Goal: Information Seeking & Learning: Learn about a topic

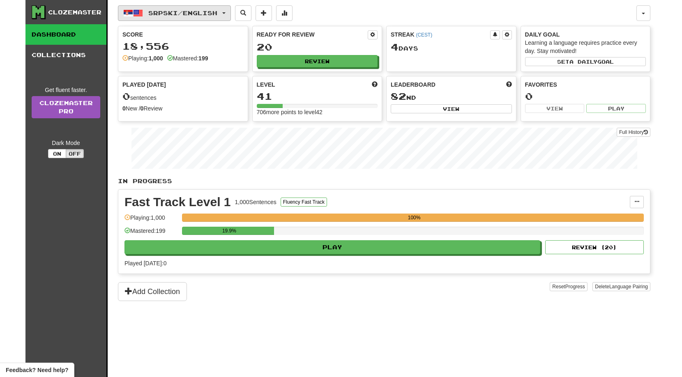
click at [209, 12] on span "Srpski / English" at bounding box center [182, 12] width 69 height 7
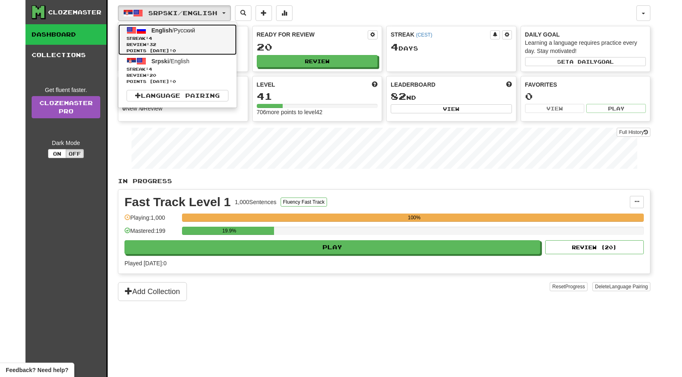
click at [180, 37] on span "Streak: 4" at bounding box center [177, 38] width 102 height 6
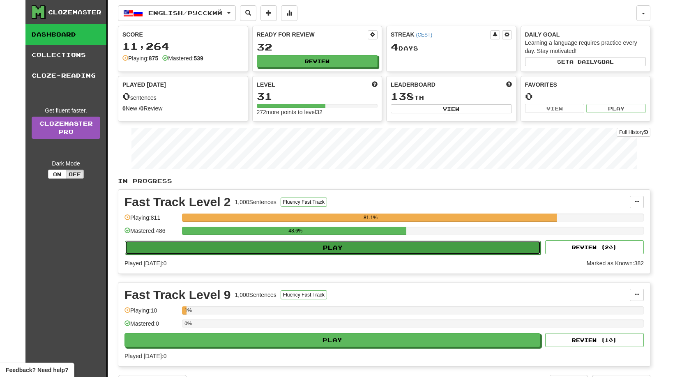
click at [333, 244] on button "Play" at bounding box center [333, 248] width 416 height 14
select select "**"
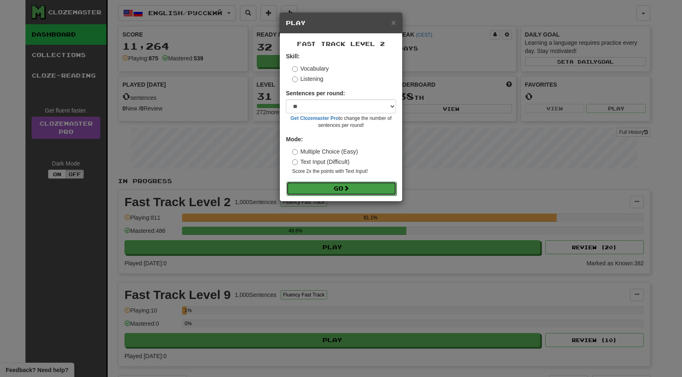
click at [336, 188] on button "Go" at bounding box center [341, 189] width 110 height 14
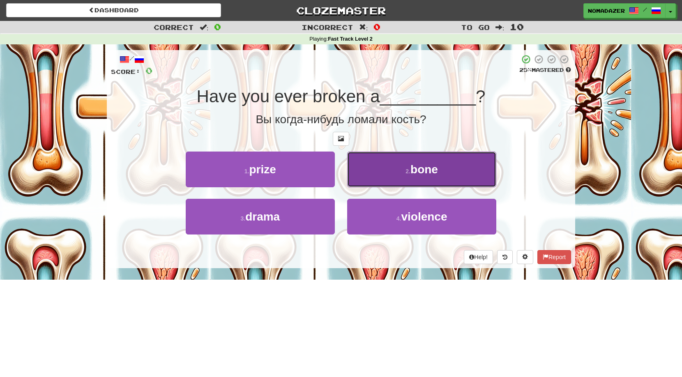
click at [425, 166] on span "bone" at bounding box center [424, 169] width 28 height 13
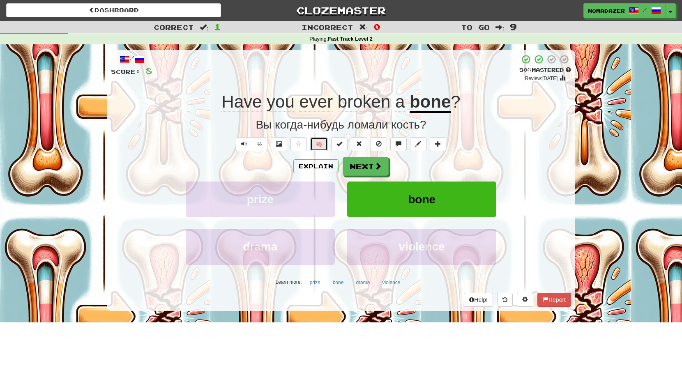
click at [323, 140] on button "🧠" at bounding box center [319, 144] width 18 height 14
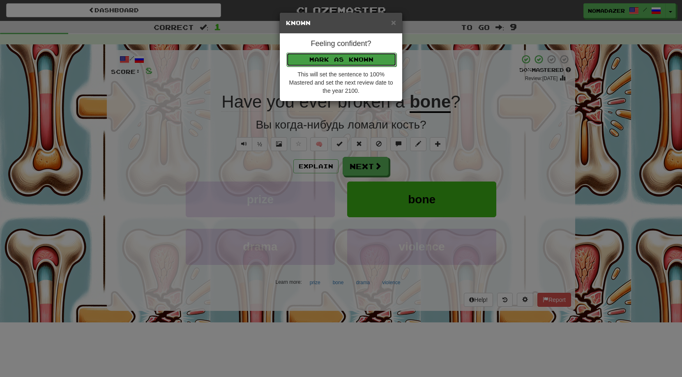
click at [356, 61] on button "Mark as Known" at bounding box center [341, 60] width 110 height 14
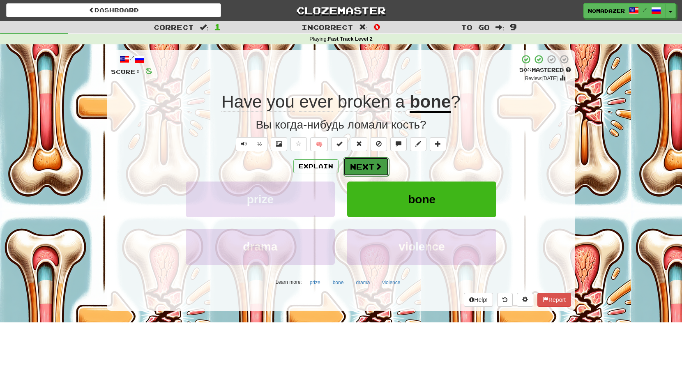
click at [370, 171] on button "Next" at bounding box center [366, 166] width 46 height 19
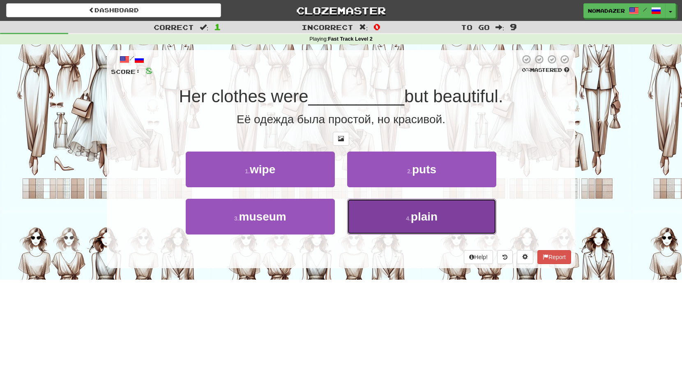
click at [407, 223] on button "4 . plain" at bounding box center [421, 217] width 149 height 36
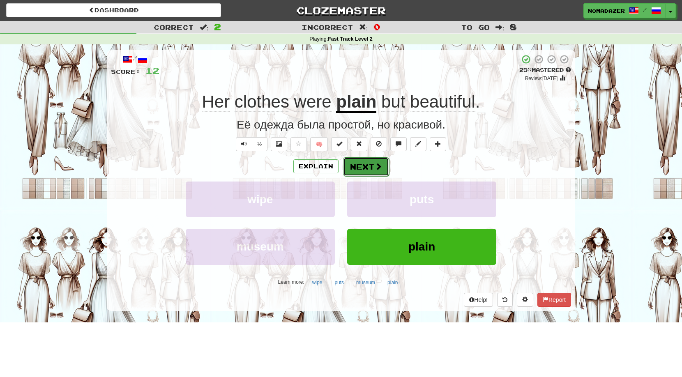
click at [363, 166] on button "Next" at bounding box center [366, 166] width 46 height 19
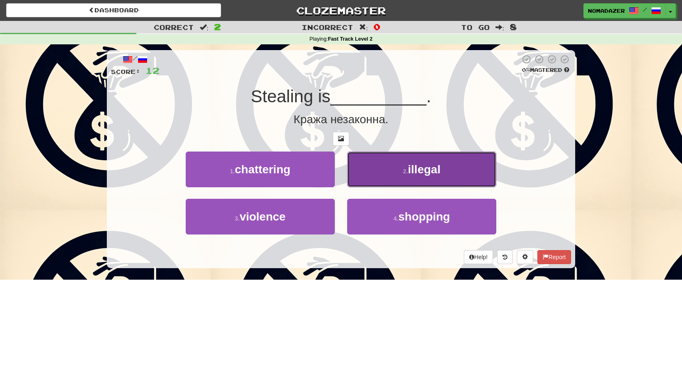
click at [437, 177] on button "2 . illegal" at bounding box center [421, 170] width 149 height 36
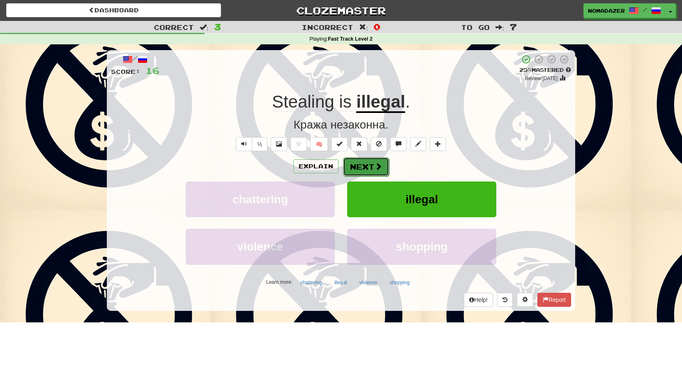
click at [371, 168] on button "Next" at bounding box center [366, 166] width 46 height 19
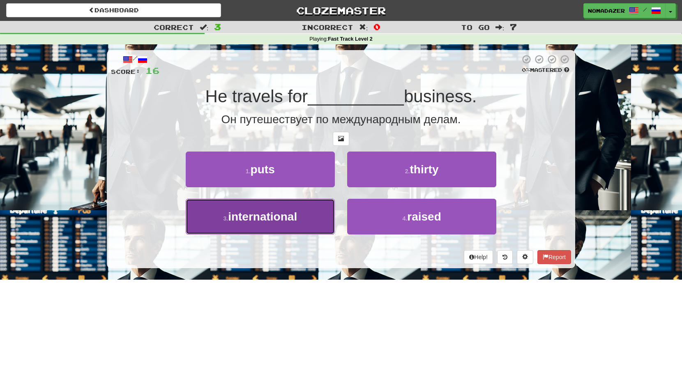
click at [269, 221] on span "international" at bounding box center [262, 216] width 69 height 13
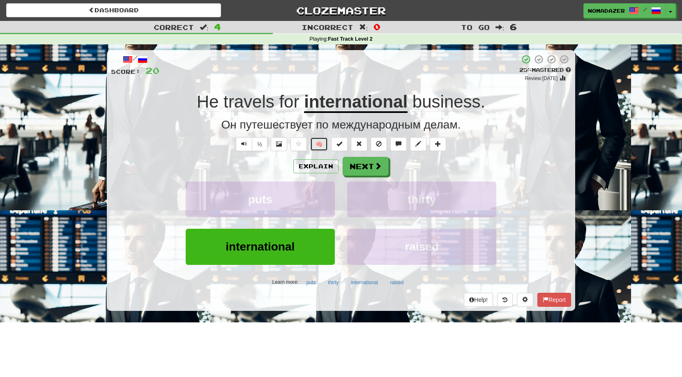
click at [318, 147] on button "🧠" at bounding box center [319, 144] width 18 height 14
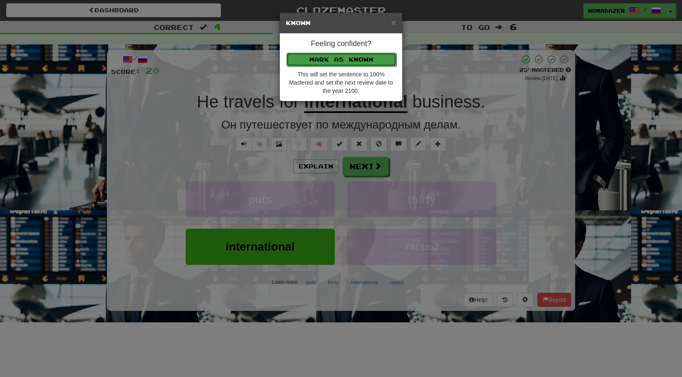
click at [342, 62] on button "Mark as Known" at bounding box center [341, 60] width 110 height 14
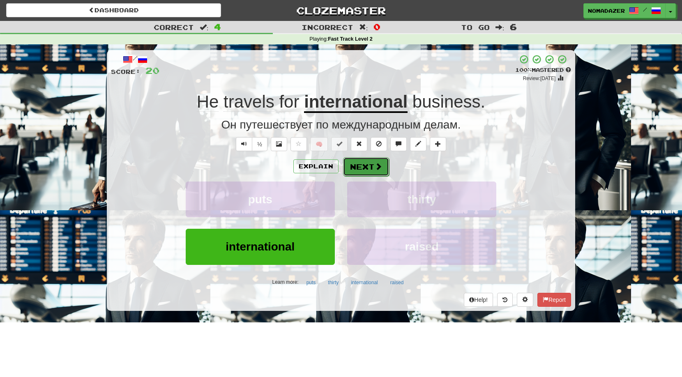
click at [362, 164] on button "Next" at bounding box center [366, 166] width 46 height 19
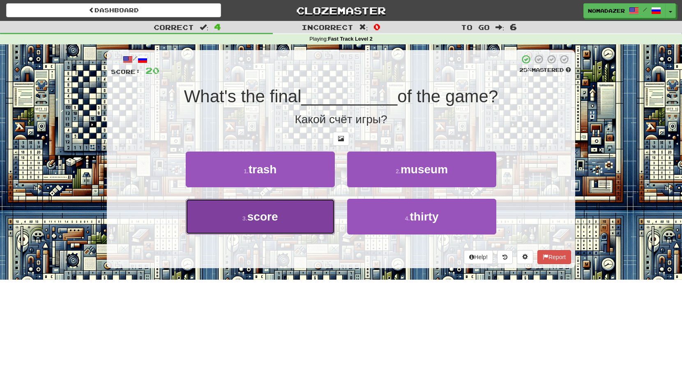
click at [273, 225] on button "3 . score" at bounding box center [260, 217] width 149 height 36
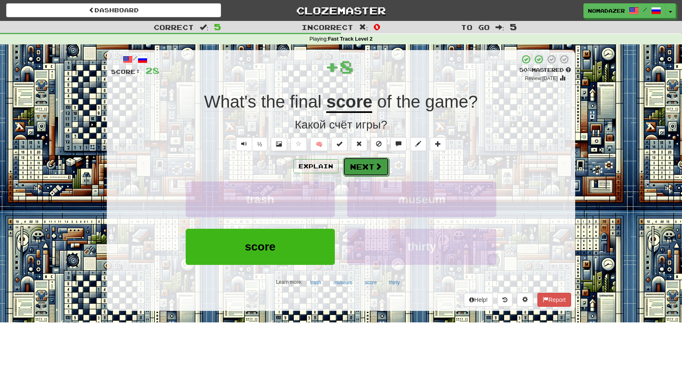
click at [370, 168] on button "Next" at bounding box center [366, 166] width 46 height 19
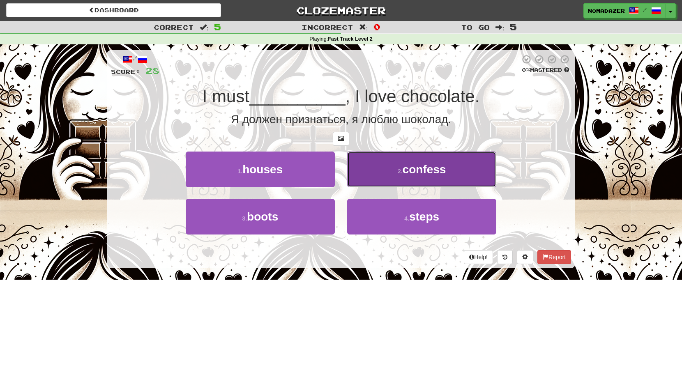
click at [409, 169] on span "confess" at bounding box center [424, 169] width 44 height 13
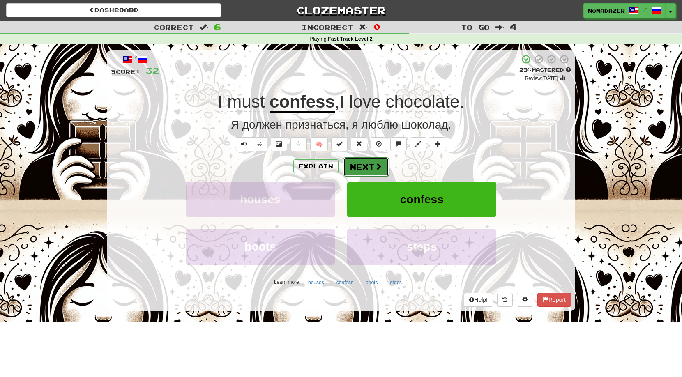
click at [376, 168] on span at bounding box center [378, 166] width 7 height 7
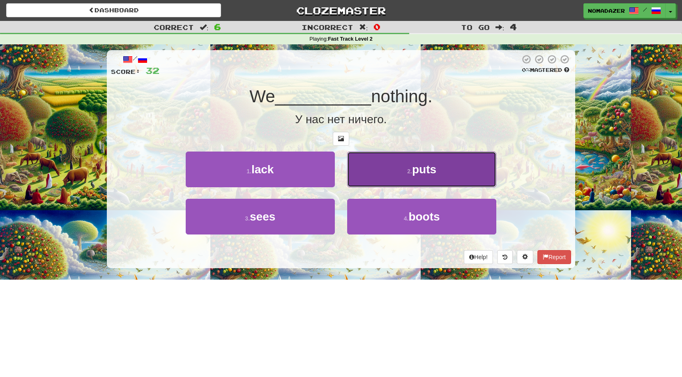
click at [411, 177] on button "2 . puts" at bounding box center [421, 170] width 149 height 36
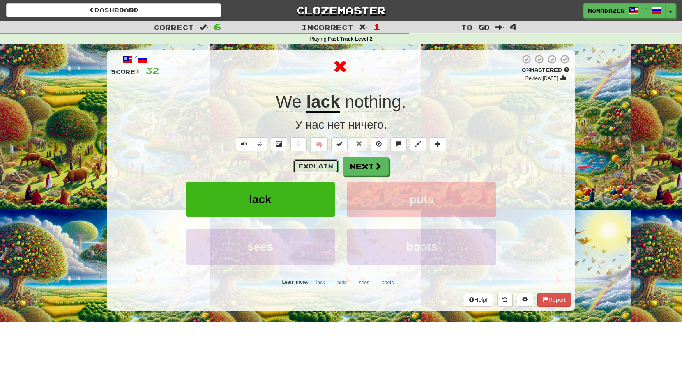
click at [310, 166] on button "Explain" at bounding box center [315, 166] width 45 height 14
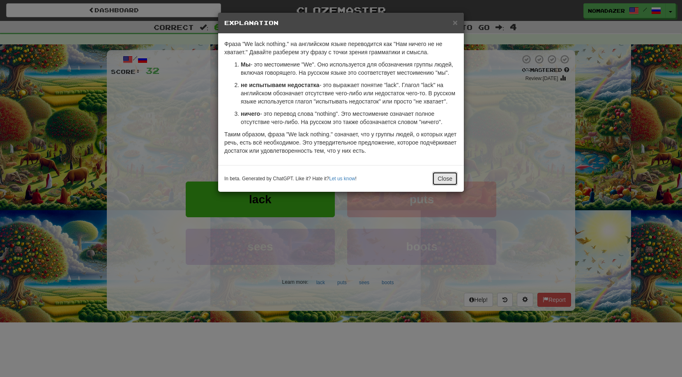
click at [439, 177] on button "Close" at bounding box center [444, 179] width 25 height 14
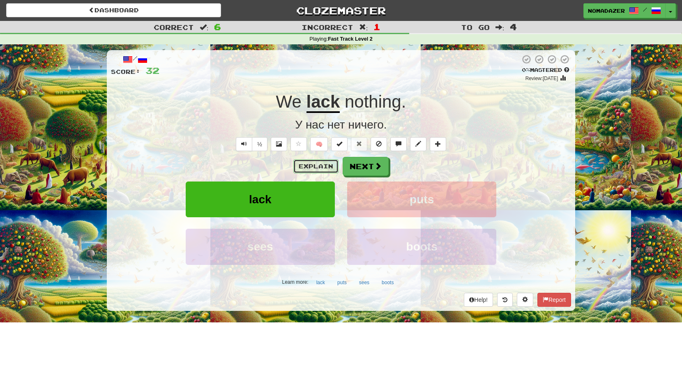
click at [319, 169] on button "Explain" at bounding box center [315, 166] width 45 height 14
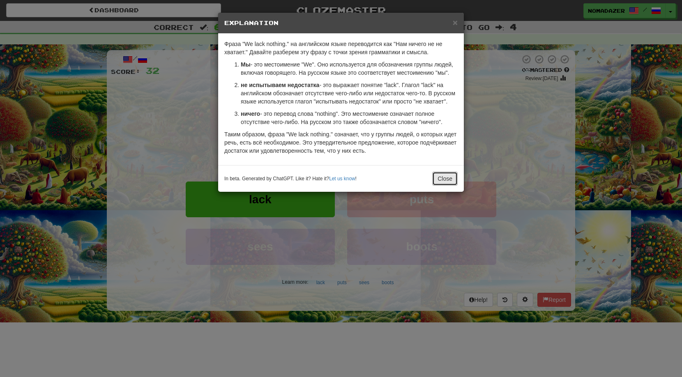
drag, startPoint x: 440, startPoint y: 179, endPoint x: 408, endPoint y: 156, distance: 39.4
click at [408, 156] on div "× Explanation Фраза "We lack nothing." на английском языке переводится как "Нам…" at bounding box center [341, 102] width 246 height 180
click at [445, 172] on button "Close" at bounding box center [444, 179] width 25 height 14
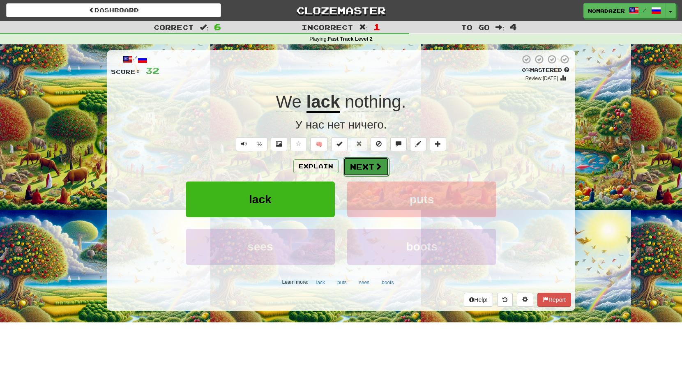
click at [369, 170] on button "Next" at bounding box center [366, 166] width 46 height 19
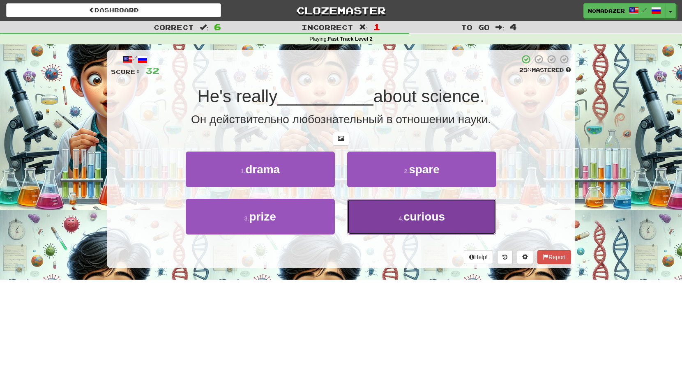
click at [407, 212] on span "curious" at bounding box center [423, 216] width 41 height 13
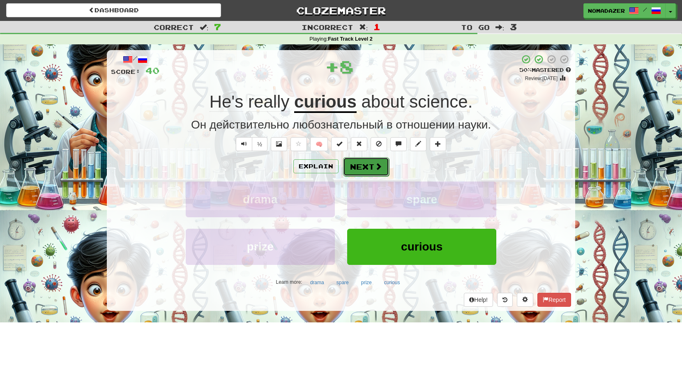
click at [359, 166] on button "Next" at bounding box center [366, 166] width 46 height 19
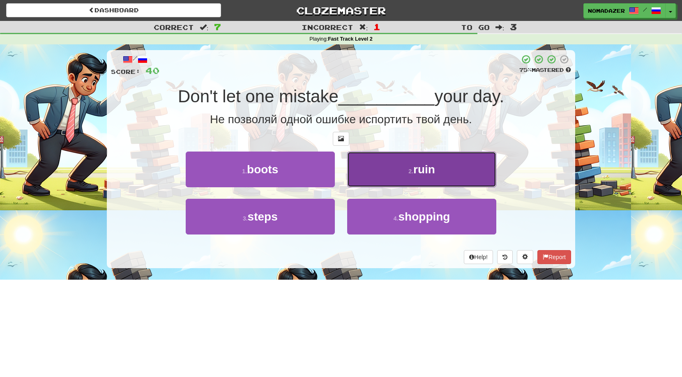
click at [423, 175] on span "ruin" at bounding box center [424, 169] width 22 height 13
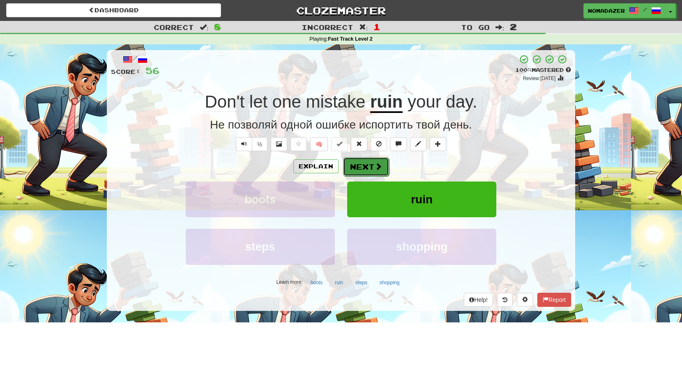
click at [356, 166] on button "Next" at bounding box center [366, 166] width 46 height 19
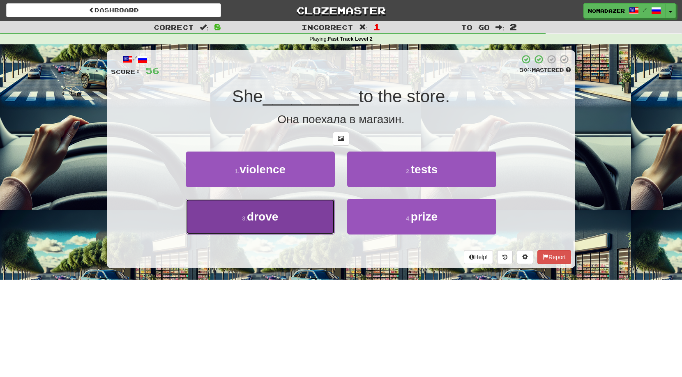
click at [264, 205] on button "3 . drove" at bounding box center [260, 217] width 149 height 36
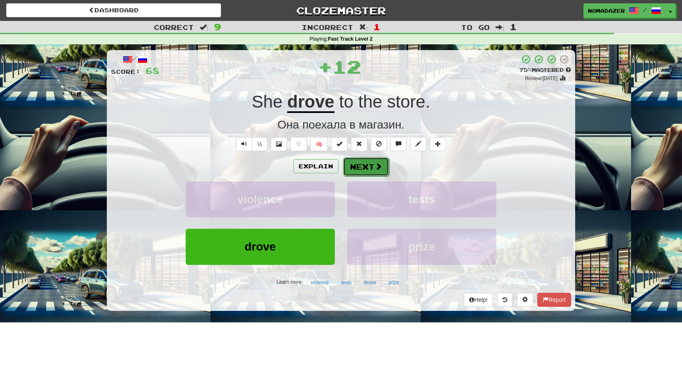
click at [364, 170] on button "Next" at bounding box center [366, 166] width 46 height 19
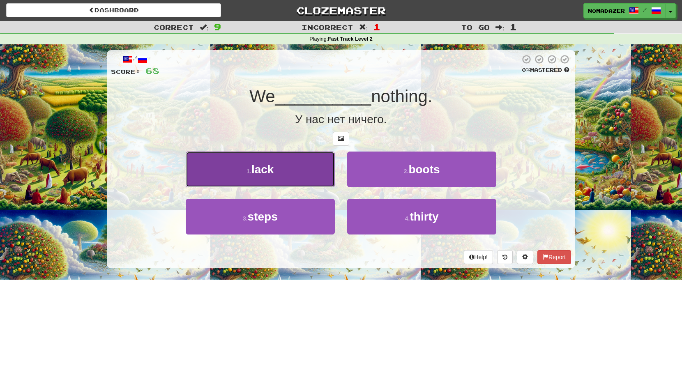
click at [303, 164] on button "1 . lack" at bounding box center [260, 170] width 149 height 36
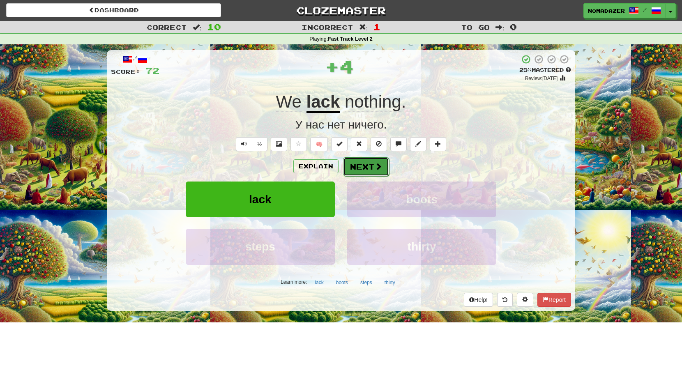
click at [364, 167] on button "Next" at bounding box center [366, 166] width 46 height 19
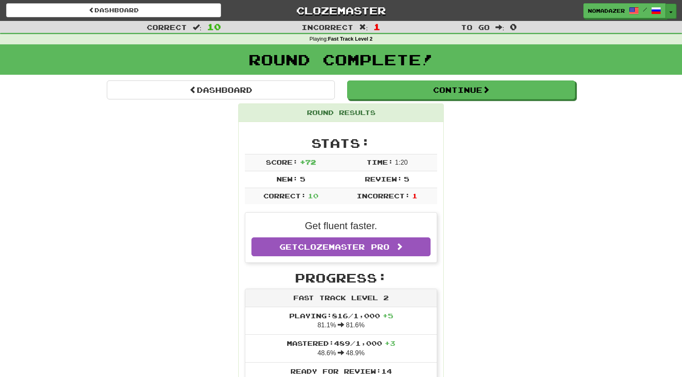
click at [669, 10] on button "Toggle Dropdown" at bounding box center [670, 11] width 11 height 15
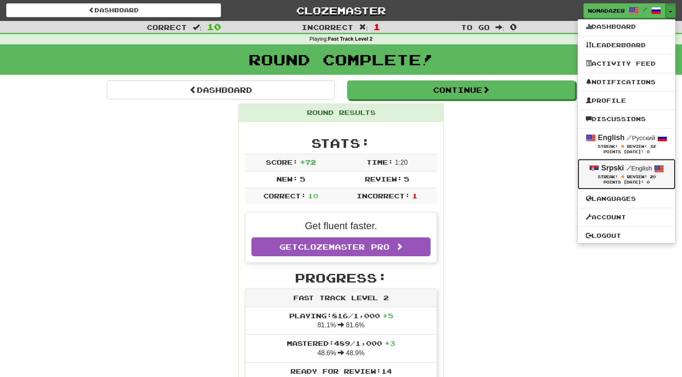
click at [608, 168] on strong "Srpski" at bounding box center [612, 168] width 23 height 8
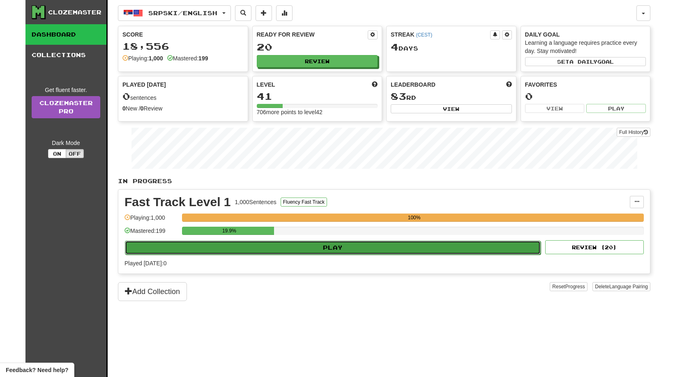
click at [345, 247] on button "Play" at bounding box center [333, 248] width 416 height 14
select select "**"
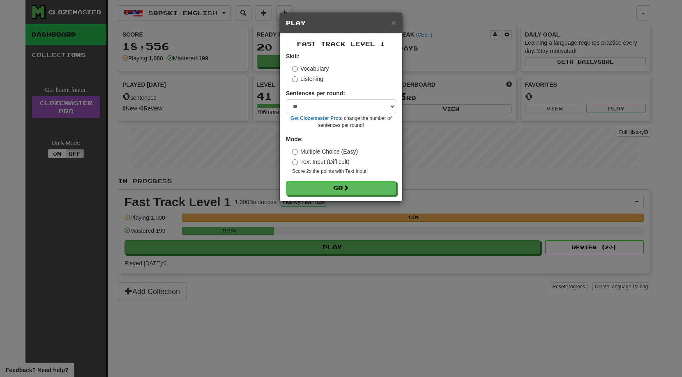
click at [352, 196] on div "Fast Track Level 1 Skill: Vocabulary Listening Sentences per round: * ** ** ** …" at bounding box center [341, 118] width 122 height 168
click at [352, 189] on button "Go" at bounding box center [341, 189] width 110 height 14
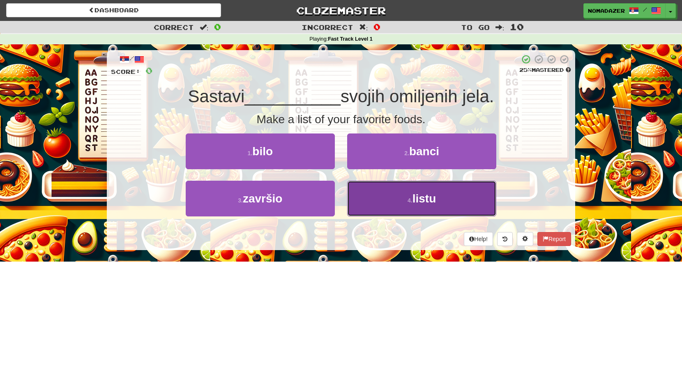
click at [415, 204] on span "listu" at bounding box center [424, 198] width 24 height 13
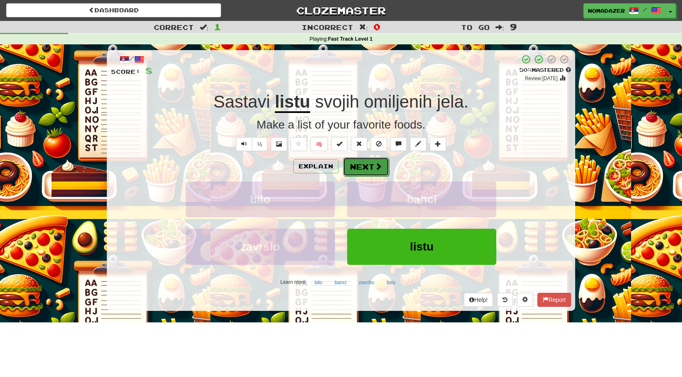
click at [367, 167] on button "Next" at bounding box center [366, 166] width 46 height 19
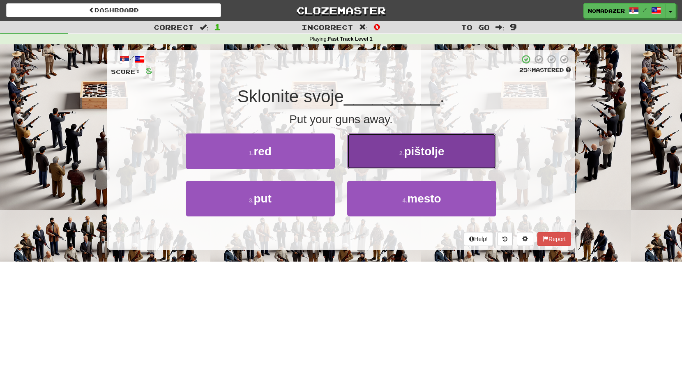
click at [410, 163] on button "2 . pištolje" at bounding box center [421, 151] width 149 height 36
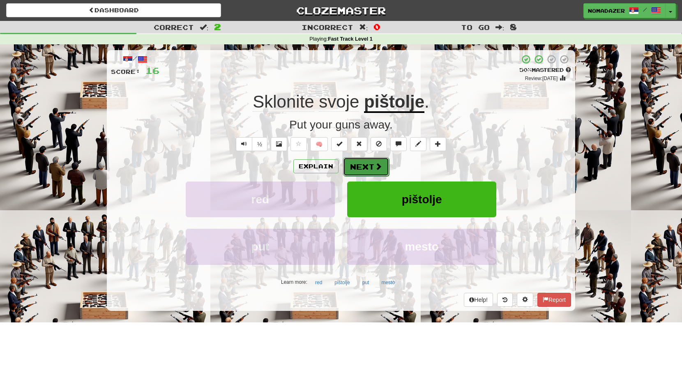
click at [358, 171] on button "Next" at bounding box center [366, 166] width 46 height 19
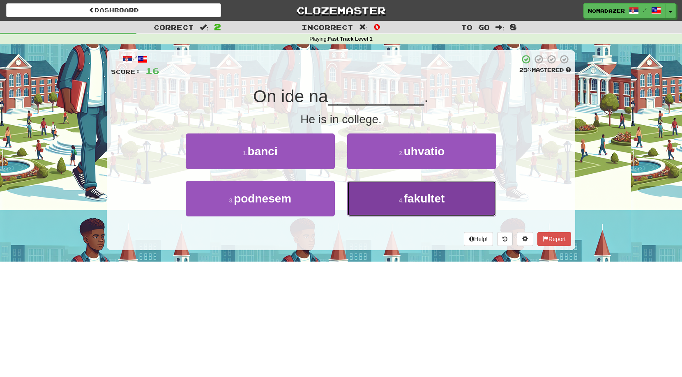
click at [418, 209] on button "4 . fakultet" at bounding box center [421, 199] width 149 height 36
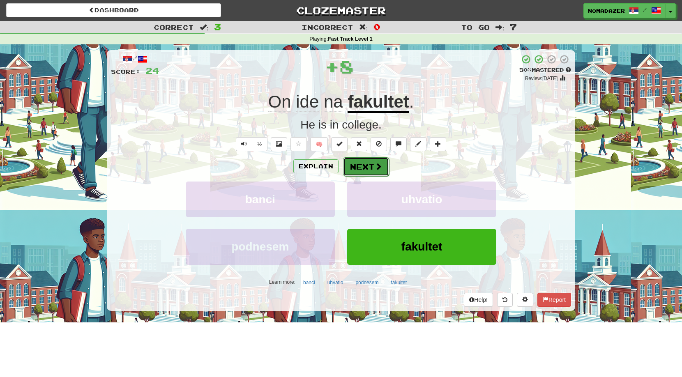
click at [365, 166] on button "Next" at bounding box center [366, 166] width 46 height 19
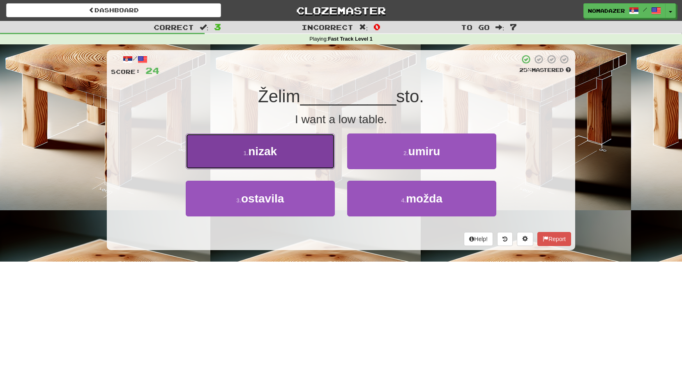
click at [292, 147] on button "1 . nizak" at bounding box center [260, 151] width 149 height 36
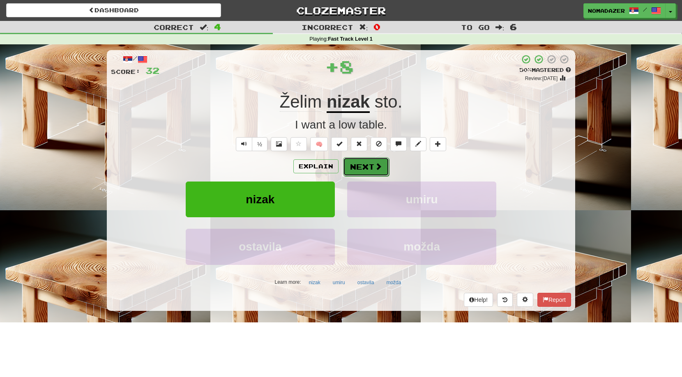
click at [372, 164] on button "Next" at bounding box center [366, 166] width 46 height 19
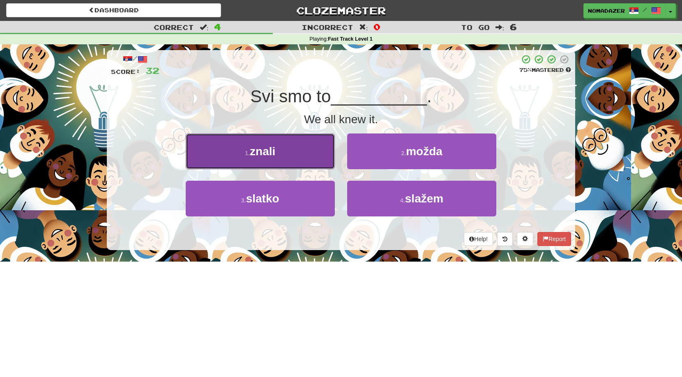
click at [298, 147] on button "1 . znali" at bounding box center [260, 151] width 149 height 36
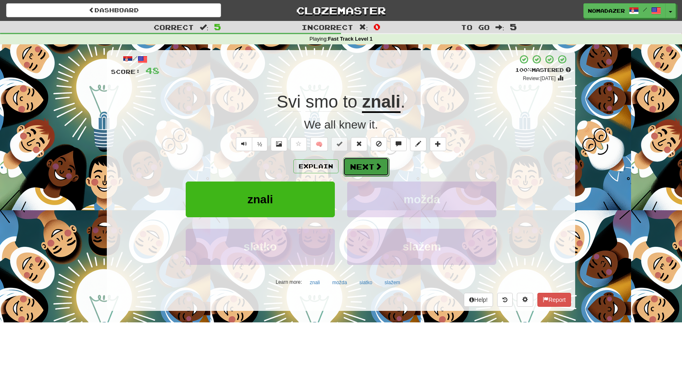
click at [352, 166] on button "Next" at bounding box center [366, 166] width 46 height 19
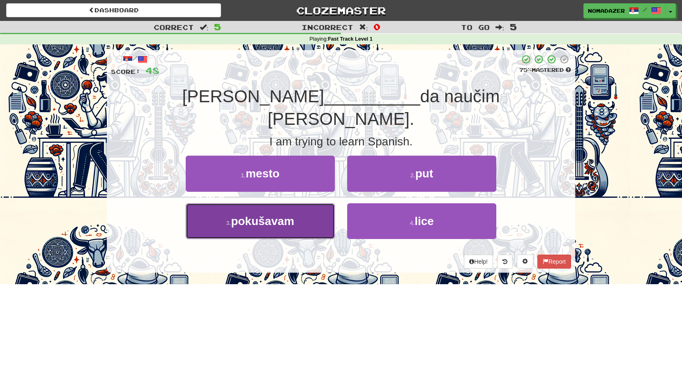
click at [244, 215] on span "pokušavam" at bounding box center [262, 221] width 63 height 13
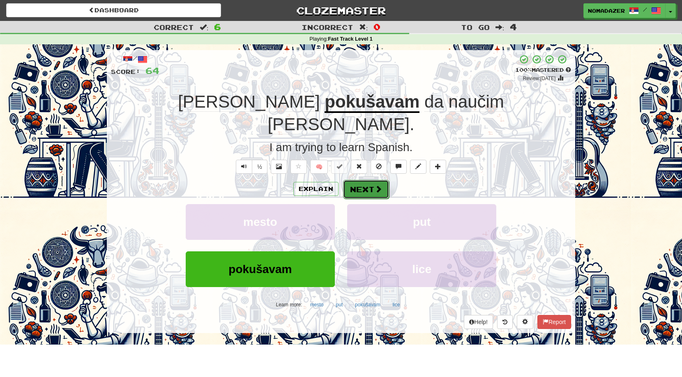
click at [370, 180] on button "Next" at bounding box center [366, 189] width 46 height 19
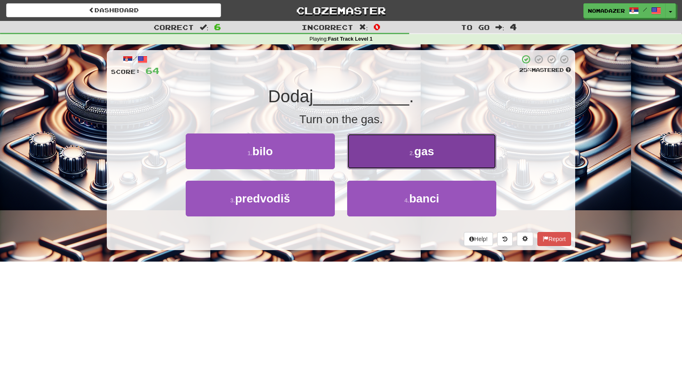
click at [423, 169] on button "2 . gas" at bounding box center [421, 151] width 149 height 36
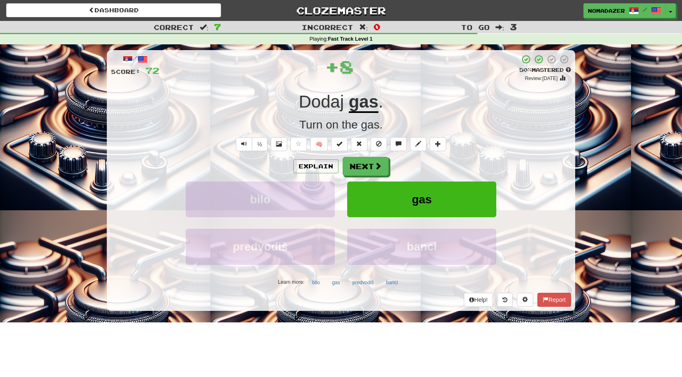
click at [423, 160] on div "Explain Next" at bounding box center [341, 166] width 460 height 19
click at [376, 172] on button "Next" at bounding box center [366, 166] width 46 height 19
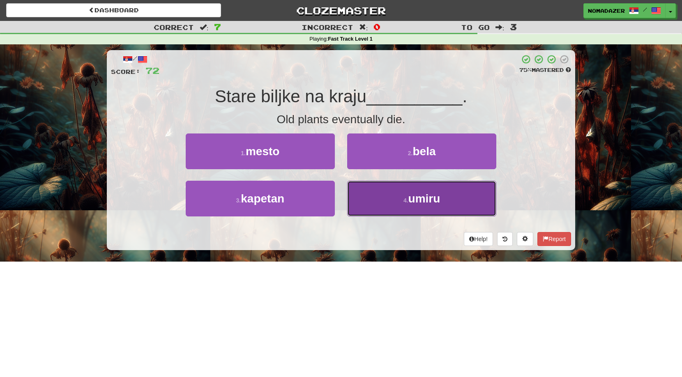
click at [434, 207] on button "4 . umiru" at bounding box center [421, 199] width 149 height 36
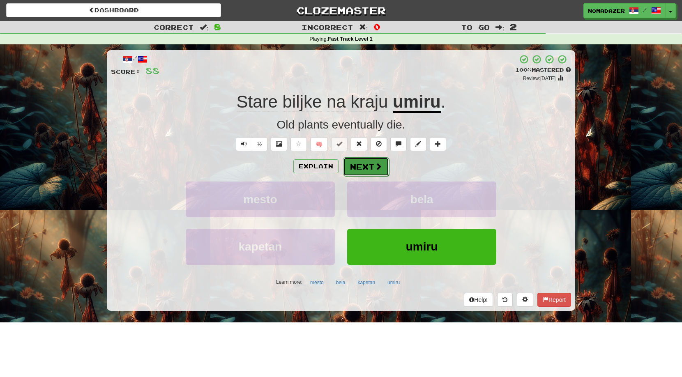
click at [386, 171] on button "Next" at bounding box center [366, 166] width 46 height 19
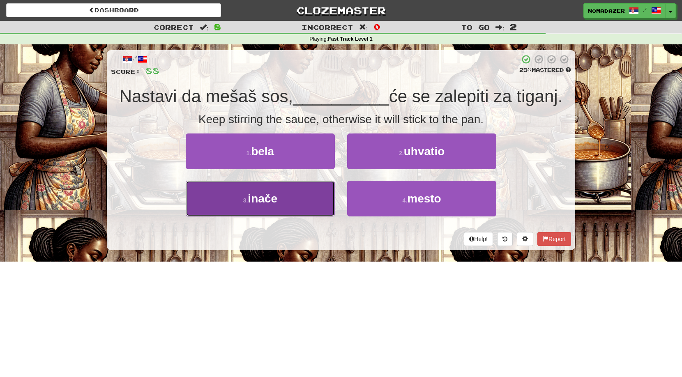
click at [301, 193] on button "3 . inače" at bounding box center [260, 199] width 149 height 36
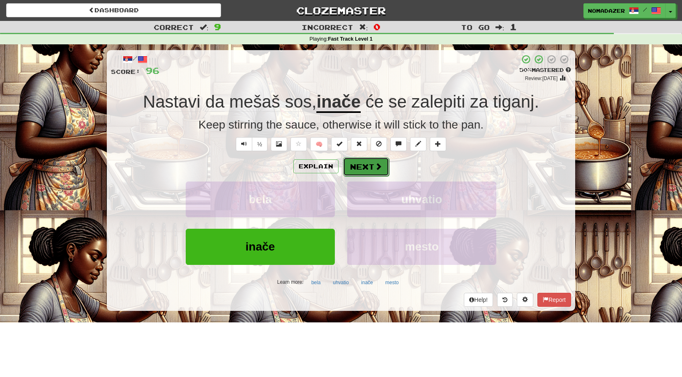
click at [368, 163] on button "Next" at bounding box center [366, 166] width 46 height 19
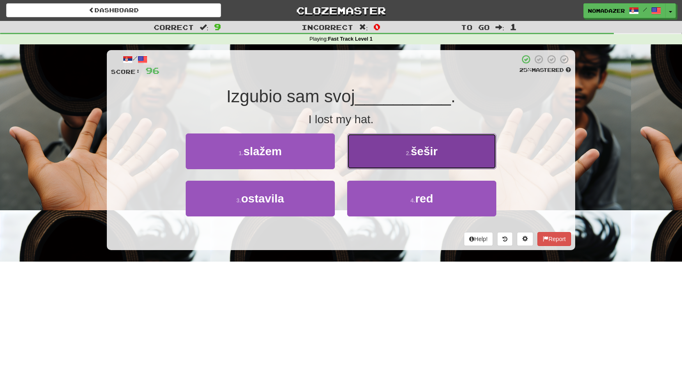
click at [398, 164] on button "2 . šešir" at bounding box center [421, 151] width 149 height 36
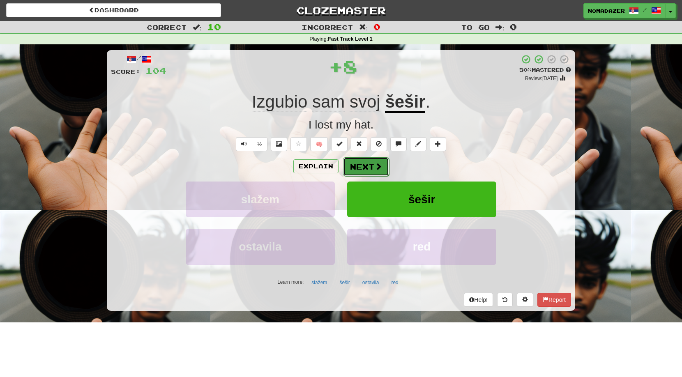
click at [367, 168] on button "Next" at bounding box center [366, 166] width 46 height 19
